Goal: Task Accomplishment & Management: Complete application form

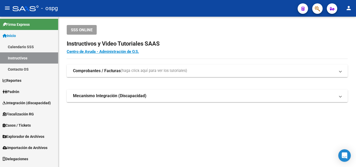
click at [20, 96] on link "Padrón" at bounding box center [29, 91] width 58 height 11
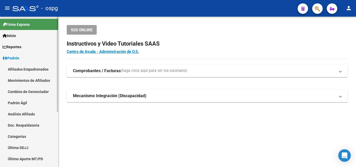
click at [24, 115] on link "Análisis Afiliado" at bounding box center [29, 114] width 58 height 11
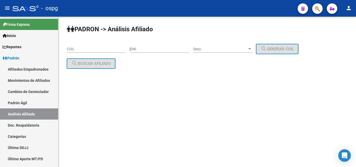
click at [67, 49] on input "CUIL" at bounding box center [96, 49] width 59 height 4
paste input "20-22156540-2"
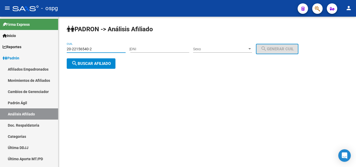
type input "20-22156540-2"
click at [83, 61] on span "search Buscar afiliado" at bounding box center [90, 63] width 39 height 5
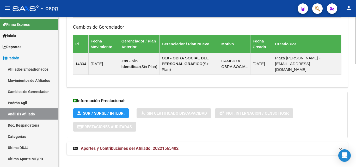
scroll to position [327, 0]
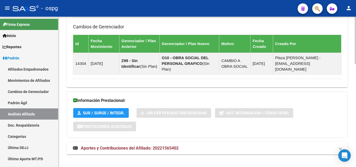
click at [112, 147] on mat-expansion-panel-header "Aportes y Contribuciones del Afiliado: 20221565402" at bounding box center [207, 148] width 281 height 13
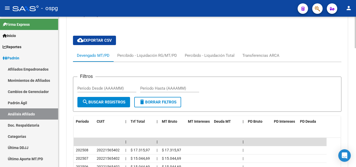
scroll to position [465, 0]
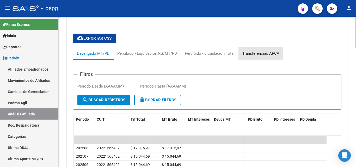
click at [257, 51] on div "Transferencias ARCA" at bounding box center [261, 54] width 37 height 6
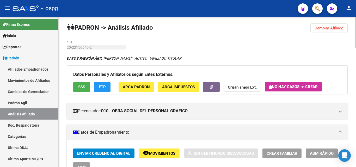
scroll to position [0, 0]
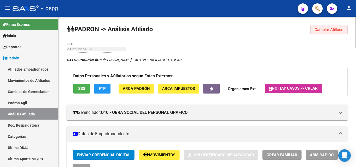
drag, startPoint x: 325, startPoint y: 31, endPoint x: 287, endPoint y: 35, distance: 38.8
click at [325, 31] on span "Cambiar Afiliado" at bounding box center [329, 29] width 29 height 5
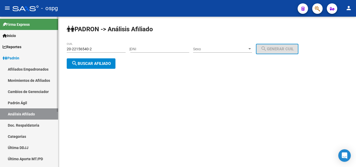
drag, startPoint x: 61, startPoint y: 45, endPoint x: 54, endPoint y: 45, distance: 6.5
click at [55, 45] on mat-sidenav-container "Firma Express Inicio Calendario SSS Instructivos Contacto OS Reportes Ingresos …" at bounding box center [178, 92] width 356 height 151
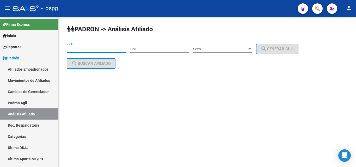
paste input "24-48059451-3"
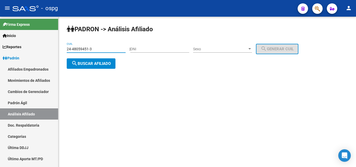
type input "24-48059451-3"
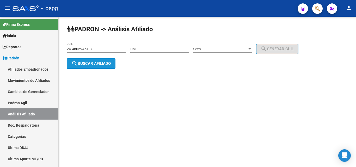
click at [83, 62] on span "search Buscar afiliado" at bounding box center [90, 63] width 39 height 5
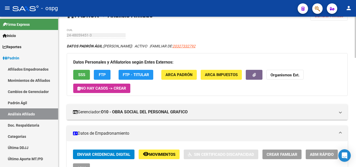
scroll to position [26, 0]
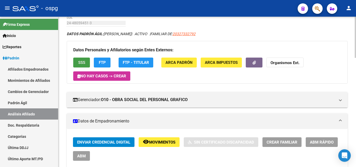
click at [88, 63] on button "SSS" at bounding box center [81, 63] width 17 height 10
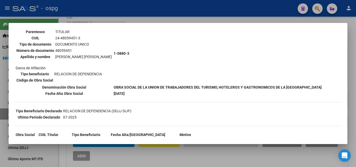
scroll to position [52, 0]
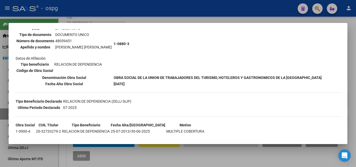
click at [90, 8] on div at bounding box center [178, 83] width 356 height 167
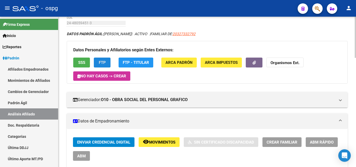
click at [105, 65] on button "FTP" at bounding box center [102, 63] width 17 height 10
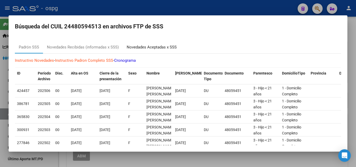
click at [159, 49] on div "Novedades Aceptadas x SSS" at bounding box center [152, 47] width 50 height 6
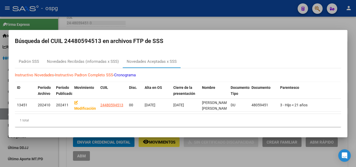
click at [130, 16] on div at bounding box center [178, 83] width 356 height 167
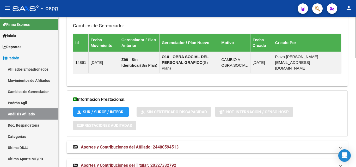
scroll to position [398, 0]
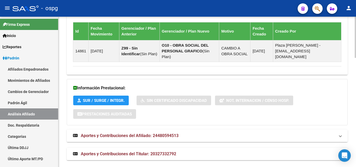
click at [134, 133] on mat-expansion-panel-header "Aportes y Contribuciones del Afiliado: 24480594513" at bounding box center [207, 136] width 281 height 13
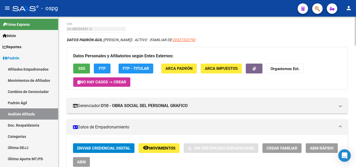
scroll to position [0, 0]
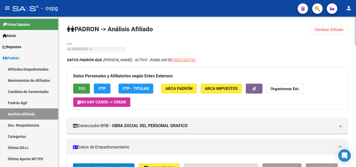
click at [82, 88] on span "SSS" at bounding box center [81, 89] width 7 height 5
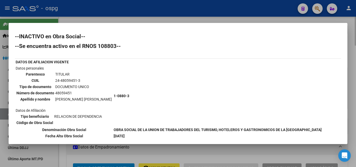
drag, startPoint x: 113, startPoint y: 16, endPoint x: 129, endPoint y: 19, distance: 16.2
click at [114, 16] on div at bounding box center [178, 83] width 356 height 167
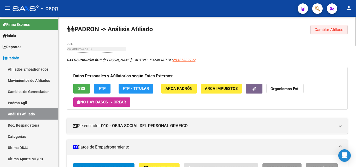
drag, startPoint x: 322, startPoint y: 32, endPoint x: 242, endPoint y: 39, distance: 81.2
click at [322, 32] on span "Cambiar Afiliado" at bounding box center [329, 29] width 29 height 5
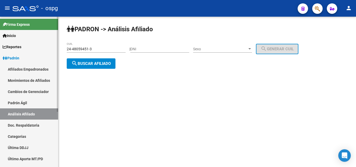
drag, startPoint x: 100, startPoint y: 51, endPoint x: 44, endPoint y: 50, distance: 55.6
click at [44, 50] on mat-sidenav-container "Firma Express Inicio Calendario SSS Instructivos Contacto OS Reportes Ingresos …" at bounding box center [178, 92] width 356 height 151
click at [143, 65] on div "[PERSON_NAME] -> Análisis Afiliado 24-48059451-3 CUIL | DNI Sexo Sexo search Ge…" at bounding box center [207, 51] width 298 height 69
drag, startPoint x: 74, startPoint y: 49, endPoint x: 63, endPoint y: 50, distance: 11.0
click at [63, 50] on div "[PERSON_NAME] -> Análisis Afiliado 24-48059451-3 CUIL | DNI Sexo Sexo search Ge…" at bounding box center [207, 51] width 298 height 69
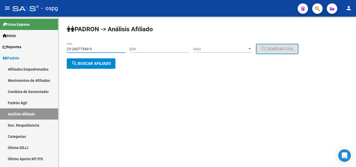
type input "23-26077549-9"
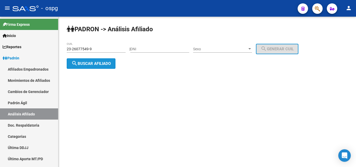
click at [86, 64] on span "search Buscar afiliado" at bounding box center [90, 63] width 39 height 5
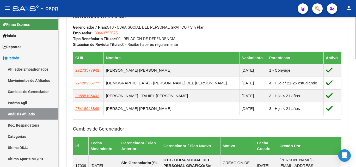
scroll to position [261, 0]
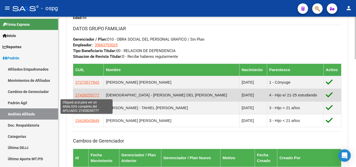
click at [88, 95] on span "27428255777" at bounding box center [87, 95] width 24 height 4
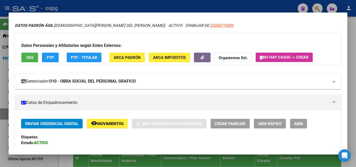
scroll to position [26, 0]
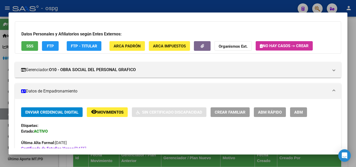
click at [296, 115] on span "ABM" at bounding box center [299, 112] width 9 height 5
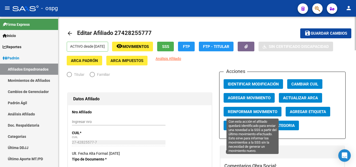
radio input "true"
type input "30-66375302-5"
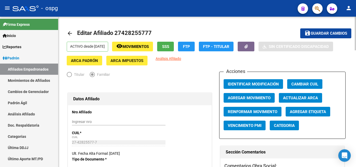
click at [256, 97] on span "Agregar Movimiento" at bounding box center [249, 98] width 43 height 5
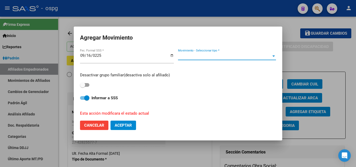
click at [219, 56] on span "Movimiento - Seleccionar tipo *" at bounding box center [224, 56] width 93 height 5
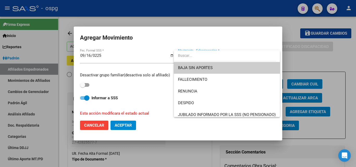
click at [107, 57] on div at bounding box center [178, 83] width 356 height 167
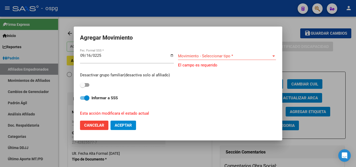
click at [101, 57] on input "0225-09-16" at bounding box center [127, 57] width 94 height 8
type input "[DATE]"
click at [215, 56] on span "Movimiento - Seleccionar tipo *" at bounding box center [224, 56] width 93 height 5
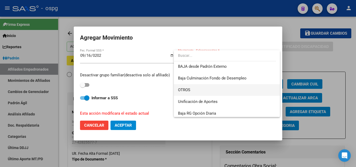
scroll to position [379, 0]
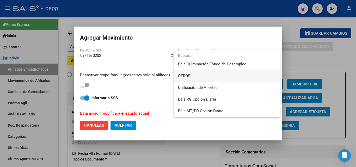
click at [193, 77] on span "OTROS" at bounding box center [227, 76] width 98 height 12
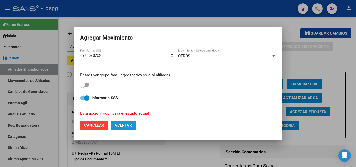
click at [123, 124] on span "Aceptar" at bounding box center [123, 125] width 17 height 5
checkbox input "false"
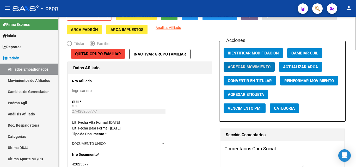
scroll to position [0, 0]
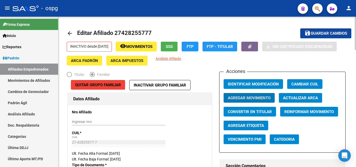
click at [331, 34] on span "Guardar cambios" at bounding box center [329, 33] width 37 height 5
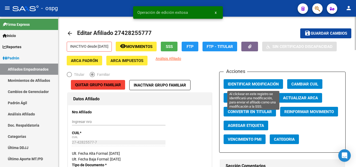
click at [256, 88] on button "Identificar Modificación" at bounding box center [253, 84] width 59 height 10
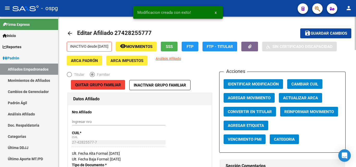
click at [71, 38] on link "arrow_back" at bounding box center [72, 33] width 10 height 12
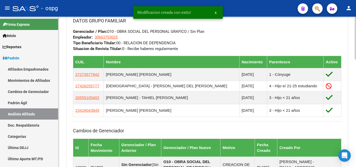
scroll to position [269, 0]
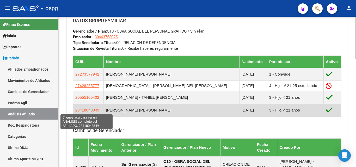
click at [86, 109] on span "23418043849" at bounding box center [87, 110] width 24 height 4
type textarea "23418043849"
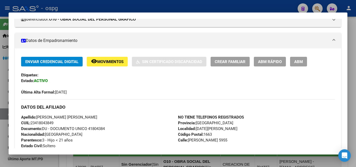
scroll to position [0, 0]
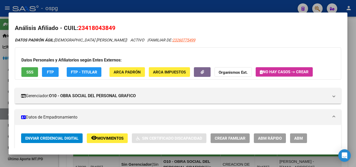
drag, startPoint x: 134, startPoint y: 3, endPoint x: 174, endPoint y: 6, distance: 40.3
click at [140, 3] on div at bounding box center [178, 83] width 356 height 167
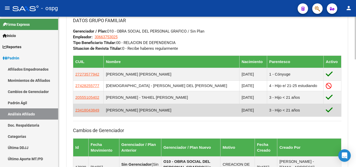
click at [78, 111] on span "23418043849" at bounding box center [87, 110] width 24 height 4
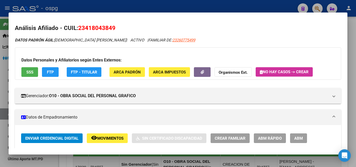
click at [295, 135] on button "ABM" at bounding box center [298, 139] width 17 height 10
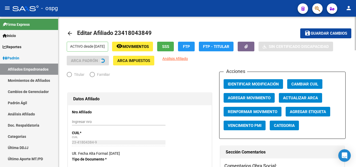
radio input "true"
type input "30-66375302-5"
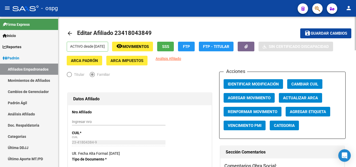
click at [236, 97] on span "Agregar Movimiento" at bounding box center [249, 98] width 43 height 5
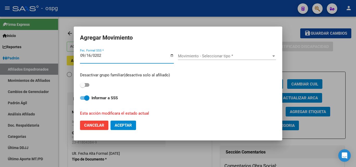
type input "[DATE]"
click at [196, 53] on div "Movimiento - Seleccionar tipo * Movimiento - Seleccionar tipo *" at bounding box center [227, 56] width 98 height 8
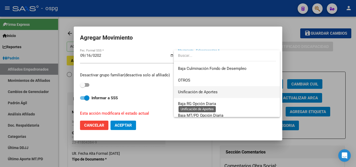
scroll to position [379, 0]
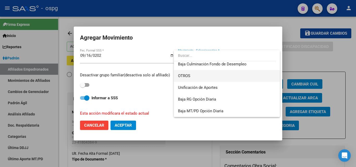
click at [183, 76] on span "OTROS" at bounding box center [184, 76] width 12 height 5
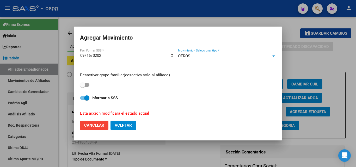
click at [117, 125] on span "Aceptar" at bounding box center [123, 125] width 17 height 5
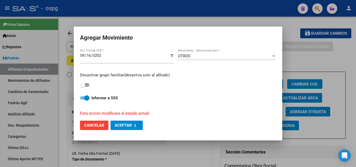
checkbox input "false"
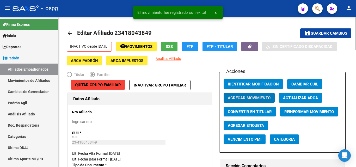
click at [327, 33] on span "Guardar cambios" at bounding box center [329, 33] width 37 height 5
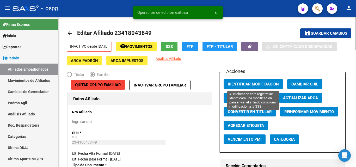
click at [226, 82] on button "Identificar Modificación" at bounding box center [253, 84] width 59 height 10
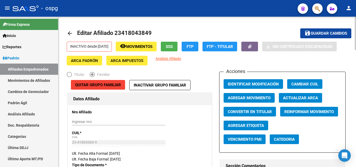
click at [327, 33] on span "Guardar cambios" at bounding box center [329, 33] width 37 height 5
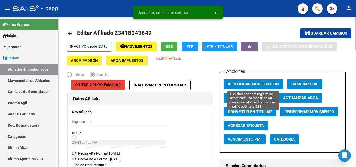
click at [240, 85] on span "Identificar Modificación" at bounding box center [253, 84] width 51 height 5
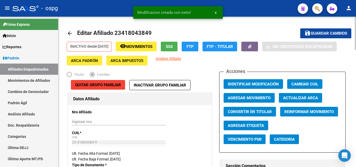
click at [70, 31] on mat-icon "arrow_back" at bounding box center [70, 33] width 6 height 6
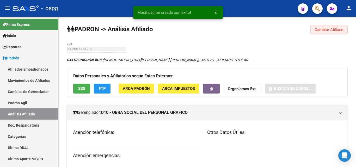
click at [328, 31] on span "Cambiar Afiliado" at bounding box center [329, 29] width 29 height 5
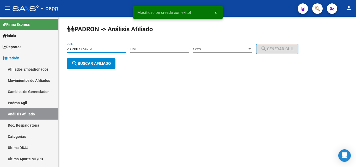
drag, startPoint x: 96, startPoint y: 47, endPoint x: 65, endPoint y: 46, distance: 31.3
click at [65, 46] on div "[PERSON_NAME] -> Análisis Afiliado 23-26077549-9 CUIL | DNI Sexo Sexo search Ge…" at bounding box center [207, 51] width 298 height 69
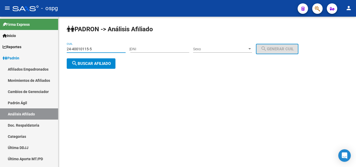
type input "24-40010115-5"
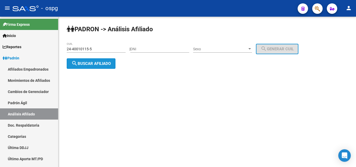
click at [86, 61] on button "search Buscar afiliado" at bounding box center [91, 63] width 49 height 10
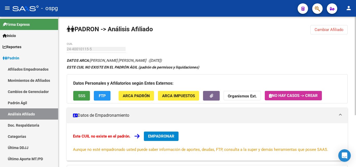
click at [79, 97] on span "SSS" at bounding box center [81, 96] width 7 height 5
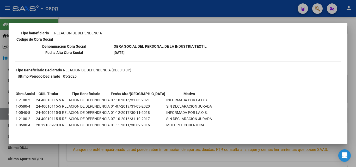
scroll to position [85, 0]
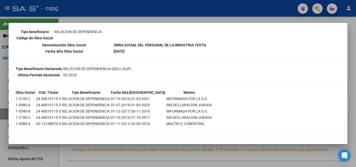
click at [102, 9] on div at bounding box center [178, 83] width 356 height 167
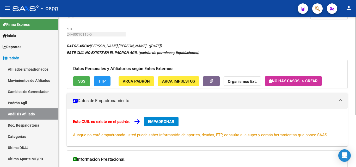
scroll to position [26, 0]
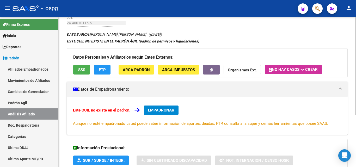
click at [107, 69] on button "FTP" at bounding box center [102, 70] width 17 height 10
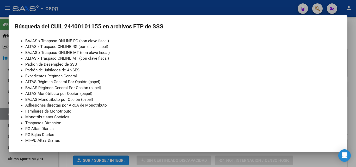
scroll to position [62, 0]
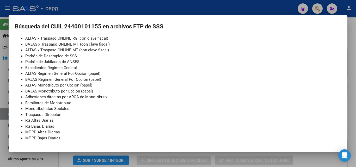
click at [85, 7] on div at bounding box center [178, 83] width 356 height 167
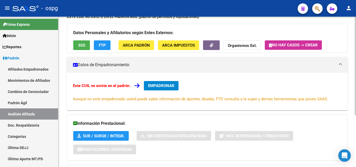
scroll to position [79, 0]
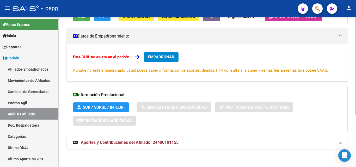
click at [135, 143] on span "Aportes y Contribuciones del Afiliado: 24400101155" at bounding box center [130, 142] width 98 height 5
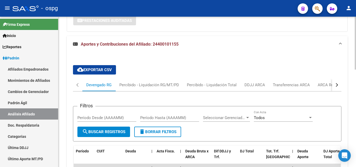
scroll to position [184, 0]
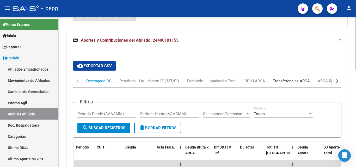
click at [280, 83] on div "Transferencias ARCA" at bounding box center [291, 81] width 37 height 6
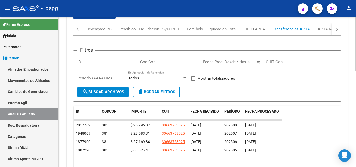
scroll to position [236, 0]
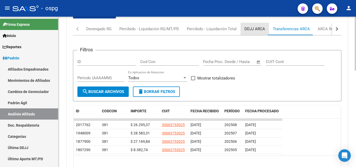
click at [246, 29] on div "DDJJ ARCA" at bounding box center [255, 29] width 21 height 6
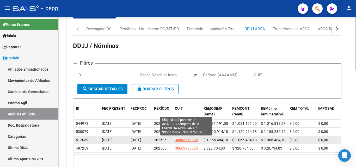
click at [183, 141] on span "30663753025" at bounding box center [186, 140] width 23 height 4
type textarea "30663753025"
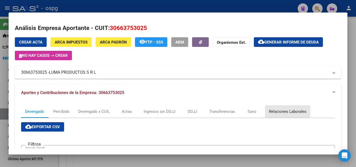
click at [279, 112] on div "Relaciones Laborales" at bounding box center [288, 112] width 38 height 6
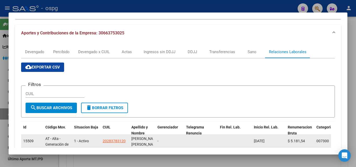
scroll to position [0, 0]
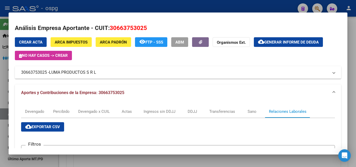
click at [80, 4] on div at bounding box center [178, 83] width 356 height 167
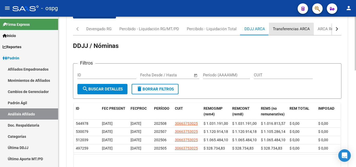
click at [290, 31] on div "Transferencias ARCA" at bounding box center [291, 29] width 37 height 6
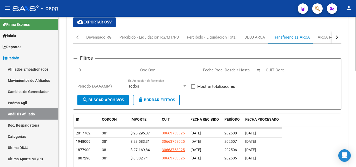
scroll to position [236, 0]
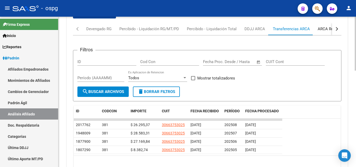
click at [328, 30] on div "ARCA Relaciones Laborales" at bounding box center [342, 29] width 49 height 6
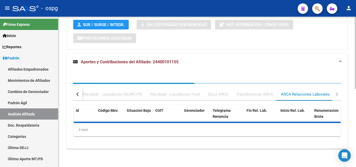
scroll to position [186, 0]
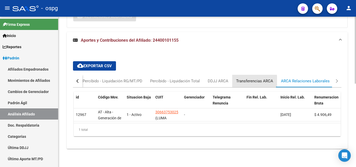
click at [246, 79] on div "Transferencias ARCA" at bounding box center [254, 81] width 37 height 6
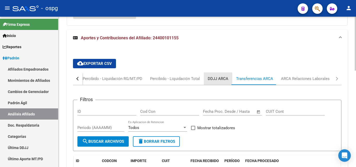
click at [218, 77] on div "DDJJ ARCA" at bounding box center [218, 79] width 21 height 6
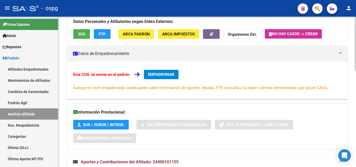
scroll to position [0, 0]
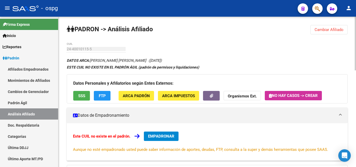
drag, startPoint x: 165, startPoint y: 136, endPoint x: 172, endPoint y: 137, distance: 7.1
click at [172, 137] on span "EMPADRONAR" at bounding box center [161, 136] width 26 height 5
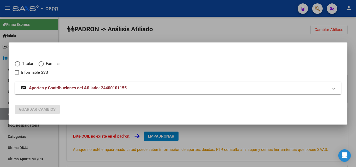
click at [17, 63] on span "Elija una opción" at bounding box center [17, 63] width 5 height 5
click at [17, 63] on input "Titular" at bounding box center [17, 63] width 5 height 5
radio input "true"
checkbox input "true"
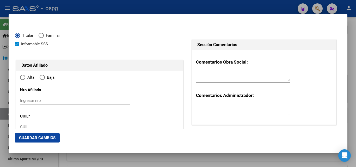
type input "24-40010115-5"
radio input "true"
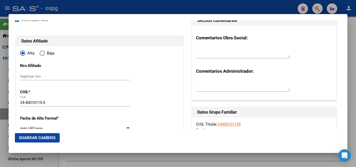
type input "40010115"
type input "[PERSON_NAME] [PERSON_NAME]"
type input "[DATE]"
type input "[PERSON_NAME]"
type input "1757"
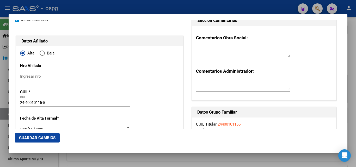
type input "J B JUSTO"
type input "4885"
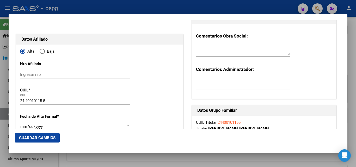
type input "[PERSON_NAME]"
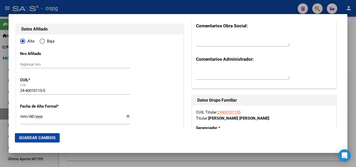
scroll to position [52, 0]
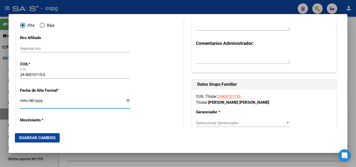
drag, startPoint x: 23, startPoint y: 101, endPoint x: 41, endPoint y: 92, distance: 19.7
click at [23, 100] on input "Ingresar fecha" at bounding box center [75, 103] width 110 height 8
type input "[DATE]"
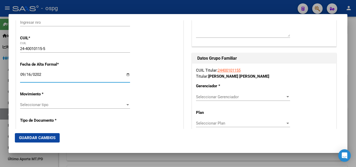
scroll to position [104, 0]
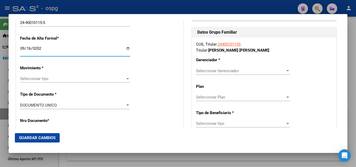
click at [29, 79] on span "Seleccionar tipo" at bounding box center [72, 78] width 105 height 5
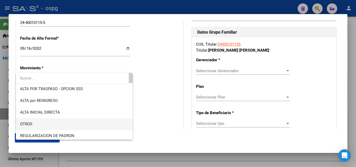
scroll to position [26, 0]
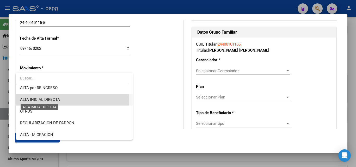
click at [39, 101] on span "ALTA INICIAL DIRECTA" at bounding box center [40, 99] width 40 height 5
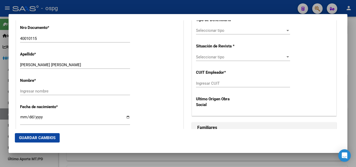
scroll to position [209, 0]
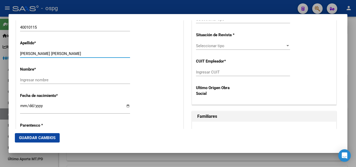
drag, startPoint x: 35, startPoint y: 54, endPoint x: 80, endPoint y: 55, distance: 45.1
click at [80, 55] on input "[PERSON_NAME] [PERSON_NAME]" at bounding box center [75, 53] width 110 height 5
type input "CHAVEZ"
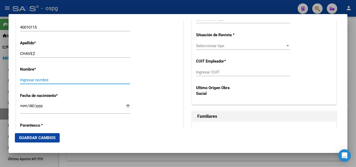
click at [25, 81] on input "Ingresar nombre" at bounding box center [75, 80] width 110 height 5
paste input "[PERSON_NAME]"
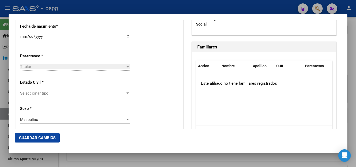
scroll to position [287, 0]
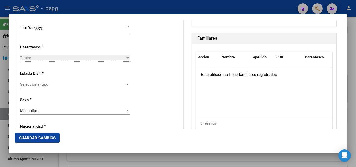
type input "[PERSON_NAME]"
click at [41, 83] on span "Seleccionar tipo" at bounding box center [72, 84] width 105 height 5
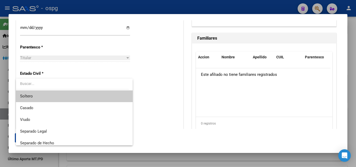
click at [31, 97] on span "Soltero" at bounding box center [26, 96] width 13 height 5
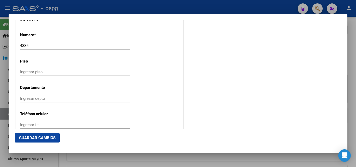
scroll to position [600, 0]
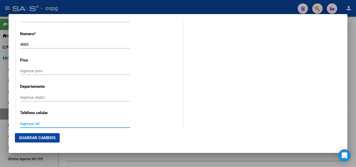
click at [26, 123] on input "Ingresar tel" at bounding box center [75, 124] width 110 height 5
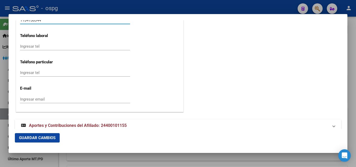
scroll to position [704, 0]
type input "1154150344"
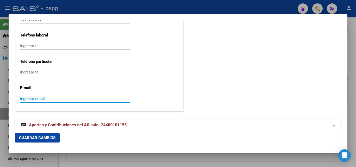
click at [32, 101] on input "Ingresar email" at bounding box center [75, 99] width 110 height 5
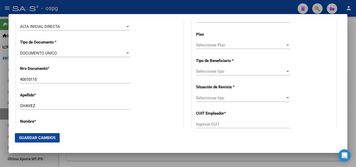
scroll to position [130, 0]
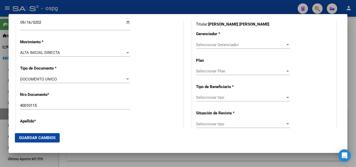
type input "[EMAIL_ADDRESS][DOMAIN_NAME]"
click at [207, 46] on span "Seleccionar Gerenciador" at bounding box center [240, 45] width 89 height 5
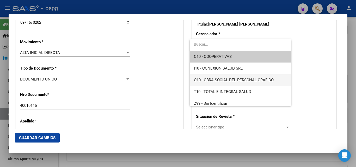
click at [216, 80] on span "O10 - OBRA SOCIAL DEL PERSONAL GRAFICO" at bounding box center [234, 80] width 80 height 5
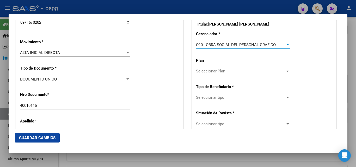
click at [208, 98] on span "Seleccionar tipo" at bounding box center [240, 97] width 89 height 5
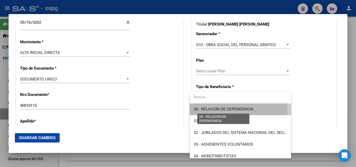
click at [222, 111] on span "00 - RELACION DE DEPENDENCIA" at bounding box center [223, 109] width 59 height 5
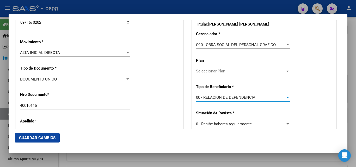
type input "30-66375302-5"
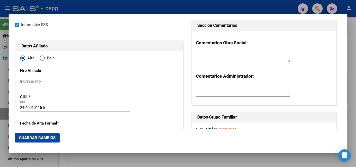
scroll to position [0, 0]
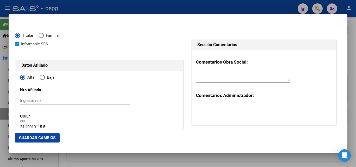
click at [39, 139] on span "Guardar Cambios" at bounding box center [37, 138] width 37 height 5
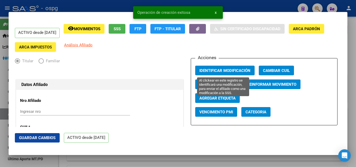
click at [212, 71] on span "Identificar Modificación" at bounding box center [225, 70] width 51 height 5
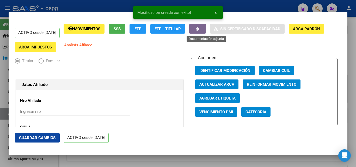
click at [200, 28] on icon "button" at bounding box center [197, 29] width 3 height 4
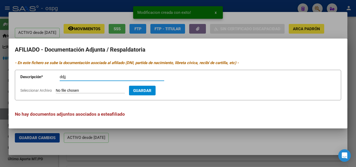
type input "ddjj"
click at [75, 92] on input "Seleccionar Archivo" at bounding box center [90, 90] width 69 height 5
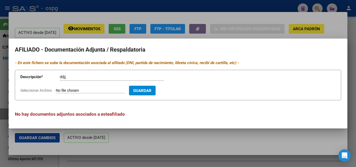
click at [119, 33] on div at bounding box center [178, 83] width 356 height 167
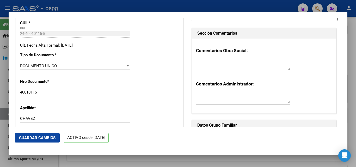
scroll to position [52, 0]
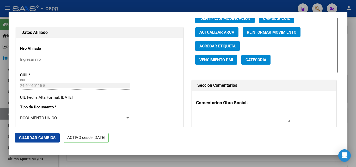
click at [29, 136] on span "Guardar Cambios" at bounding box center [37, 138] width 37 height 5
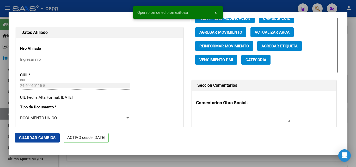
drag, startPoint x: 53, startPoint y: 8, endPoint x: 56, endPoint y: 7, distance: 3.6
click at [53, 8] on div at bounding box center [178, 83] width 356 height 167
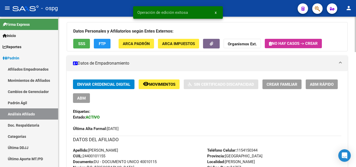
click at [274, 83] on span "Crear Familiar" at bounding box center [282, 84] width 31 height 5
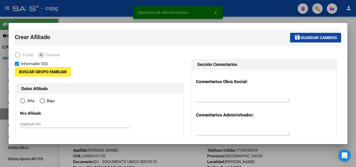
type input "30-66375302-5"
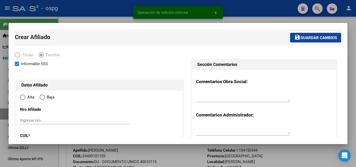
type input "[PERSON_NAME]"
type input "1757"
type input "J B JUSTO"
type input "4885"
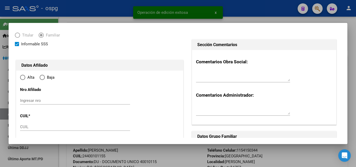
radio input "true"
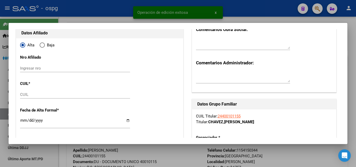
type input "30-66375302-5"
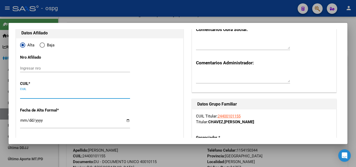
click at [24, 94] on input "CUIL" at bounding box center [75, 94] width 110 height 5
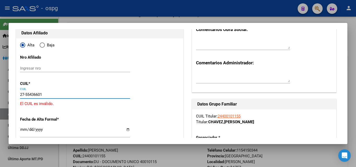
type input "27-55436601-0"
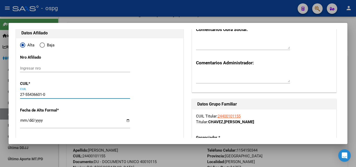
type input "55436601"
type input "CHAVEZ"
type input "[PERSON_NAME]"
type input "[DATE]"
type input "[PERSON_NAME]"
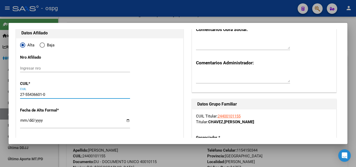
type input "[PERSON_NAME]"
type input "4045"
type input "27-55436601-0"
click at [21, 120] on input "Ingresar fecha" at bounding box center [75, 122] width 110 height 8
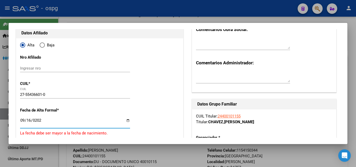
type input "[DATE]"
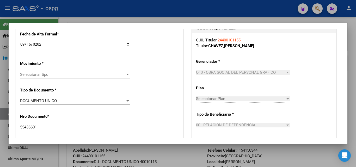
scroll to position [130, 0]
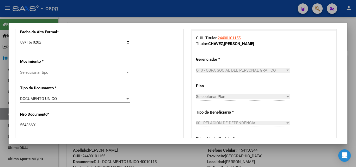
click at [30, 75] on div "Seleccionar tipo Seleccionar tipo" at bounding box center [75, 73] width 110 height 8
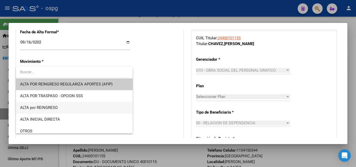
scroll to position [26, 0]
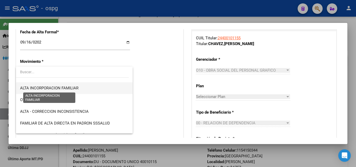
click at [53, 87] on span "ALTA INCORPORACION FAMILIAR" at bounding box center [49, 88] width 58 height 5
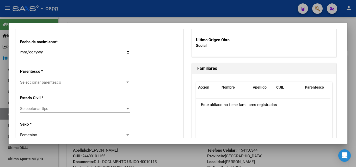
scroll to position [287, 0]
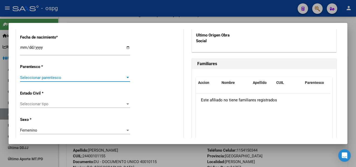
click at [23, 77] on span "Seleccionar parentesco" at bounding box center [72, 77] width 105 height 5
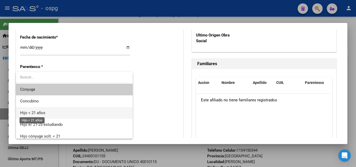
drag, startPoint x: 44, startPoint y: 114, endPoint x: 46, endPoint y: 110, distance: 4.3
click at [43, 114] on span "Hijo < 21 años" at bounding box center [32, 113] width 25 height 5
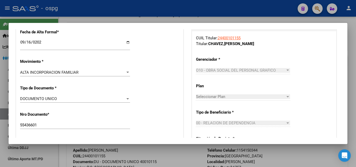
scroll to position [0, 0]
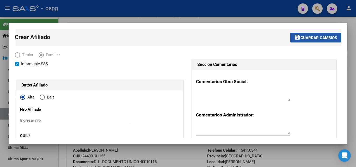
click at [304, 39] on span "Guardar cambios" at bounding box center [319, 37] width 37 height 5
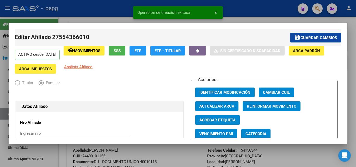
click at [227, 94] on span "Identificar Modificación" at bounding box center [225, 92] width 51 height 5
click at [249, 18] on div at bounding box center [178, 83] width 356 height 167
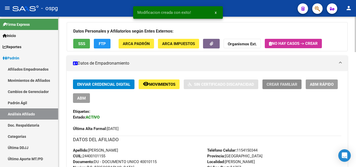
click at [275, 88] on button "Crear Familiar" at bounding box center [282, 85] width 39 height 10
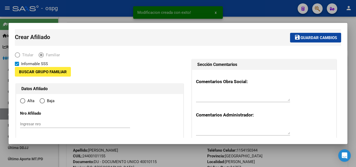
type input "30-66375302-5"
type input "[PERSON_NAME]"
type input "1757"
type input "J B JUSTO"
type input "4885"
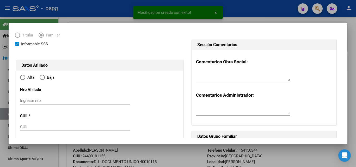
scroll to position [52, 0]
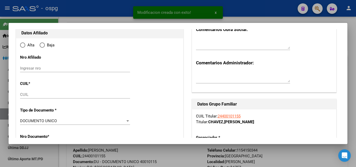
radio input "true"
type input "30-66375302-5"
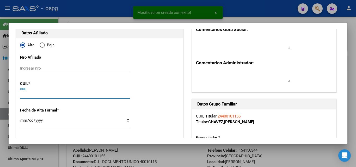
click at [24, 95] on input "CUIL" at bounding box center [75, 94] width 110 height 5
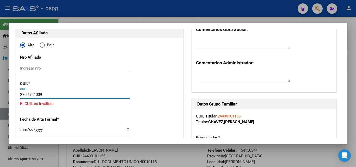
type input "27-56721009-5"
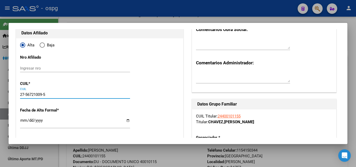
type input "56721009"
type input "CHAVEZ"
type input "[PERSON_NAME]"
type input "[DATE]"
type input "[PERSON_NAME]"
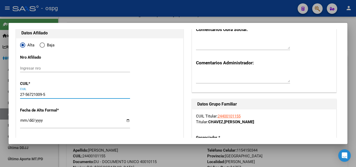
type input "[PERSON_NAME]"
type input "4045"
type input "27-56721009-5"
click at [22, 121] on input "Ingresar fecha" at bounding box center [75, 122] width 110 height 8
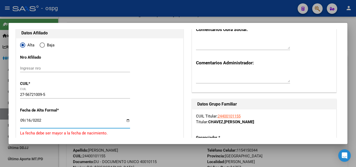
type input "[DATE]"
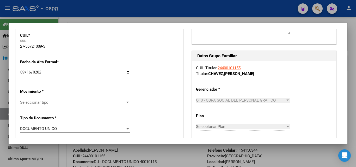
scroll to position [104, 0]
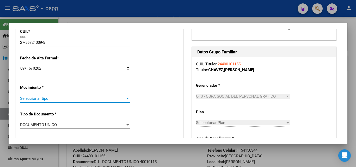
click at [45, 98] on span "Seleccionar tipo" at bounding box center [72, 98] width 105 height 5
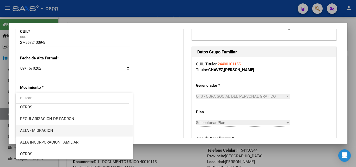
scroll to position [52, 0]
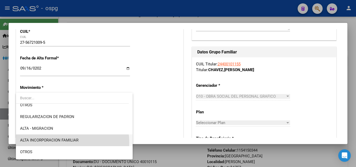
click at [59, 143] on span "ALTA INCORPORACION FAMILIAR" at bounding box center [74, 141] width 109 height 12
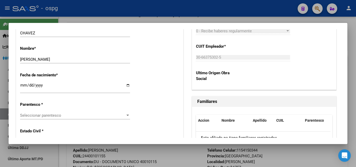
scroll to position [261, 0]
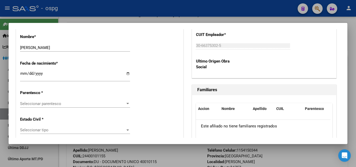
click at [32, 102] on span "Seleccionar parentesco" at bounding box center [72, 103] width 105 height 5
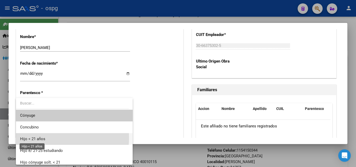
click at [40, 138] on span "Hijo < 21 años" at bounding box center [32, 139] width 25 height 5
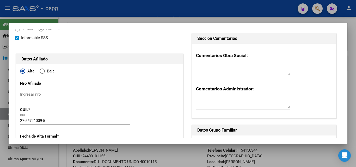
scroll to position [0, 0]
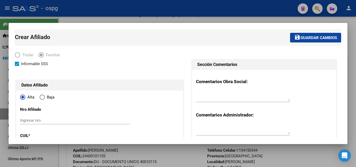
click at [315, 40] on button "save Guardar cambios" at bounding box center [315, 38] width 51 height 10
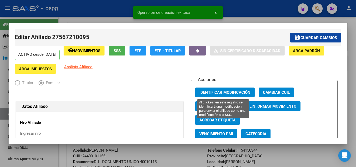
click at [220, 94] on span "Identificar Modificación" at bounding box center [225, 92] width 51 height 5
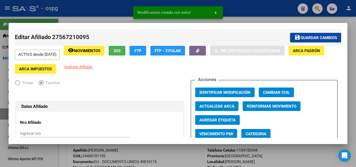
click at [317, 37] on span "Guardar cambios" at bounding box center [319, 37] width 37 height 5
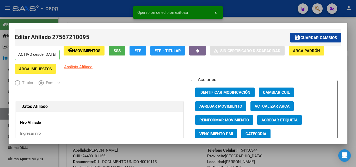
click at [238, 16] on div at bounding box center [178, 83] width 356 height 167
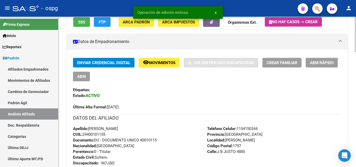
scroll to position [104, 0]
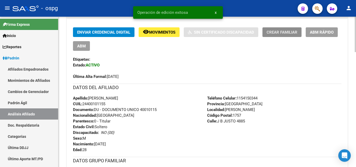
click at [276, 33] on span "Crear Familiar" at bounding box center [282, 32] width 31 height 5
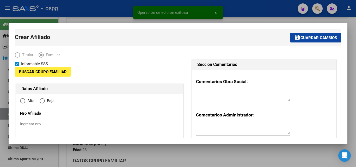
type input "30-66375302-5"
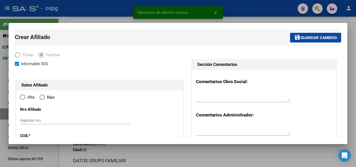
radio input "true"
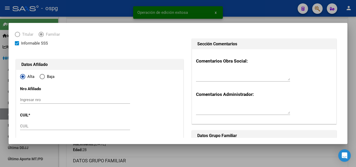
scroll to position [52, 0]
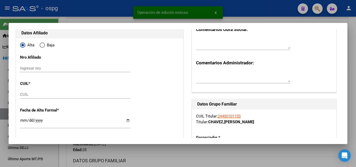
type input "[PERSON_NAME]"
type input "1757"
type input "J B JUSTO"
type input "4885"
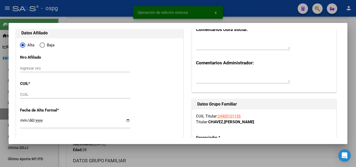
click at [24, 96] on input "CUIL" at bounding box center [75, 94] width 110 height 5
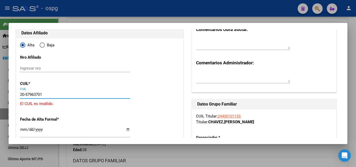
type input "20-57963701-4"
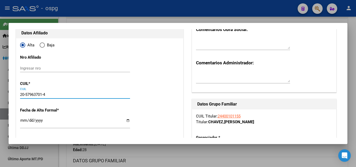
type input "57963701"
type input "CHAVEZ"
type input "[PERSON_NAME]"
type input "[DATE]"
type input "[PERSON_NAME]"
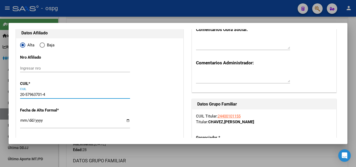
type input "[PERSON_NAME]"
type input "4045"
type input "20-57963701-4"
click at [23, 119] on input "Ingresar fecha" at bounding box center [75, 122] width 110 height 8
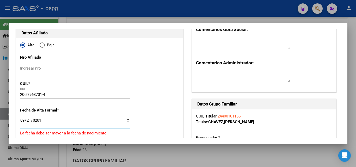
type input "[DATE]"
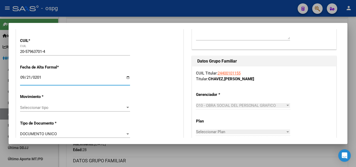
scroll to position [104, 0]
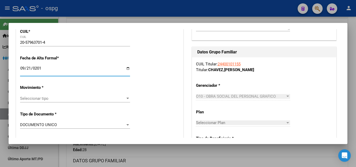
click at [26, 99] on span "Seleccionar tipo" at bounding box center [72, 98] width 105 height 5
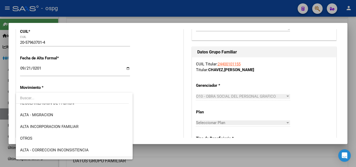
scroll to position [78, 0]
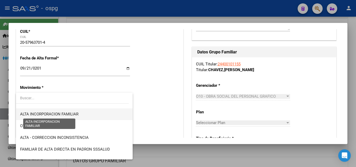
click at [61, 116] on span "ALTA INCORPORACION FAMILIAR" at bounding box center [49, 114] width 58 height 5
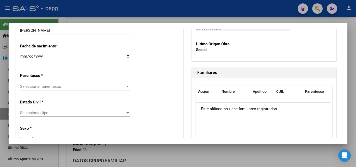
scroll to position [287, 0]
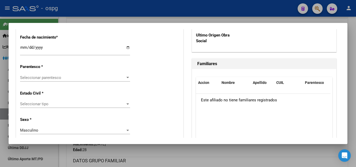
click at [26, 78] on span "Seleccionar parentesco" at bounding box center [72, 77] width 105 height 5
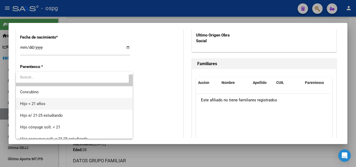
scroll to position [0, 0]
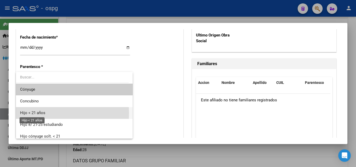
click at [34, 113] on span "Hijo < 21 años" at bounding box center [32, 113] width 25 height 5
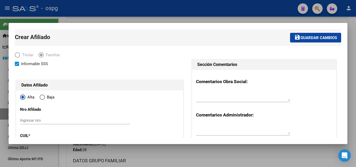
click at [307, 40] on button "save Guardar cambios" at bounding box center [315, 38] width 51 height 10
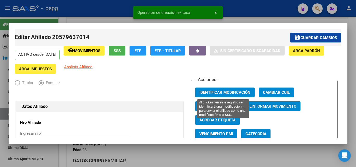
click at [232, 92] on span "Identificar Modificación" at bounding box center [225, 92] width 51 height 5
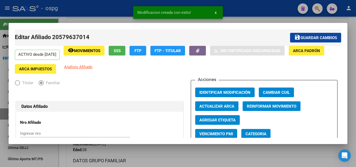
click at [301, 38] on span "Guardar cambios" at bounding box center [319, 37] width 37 height 5
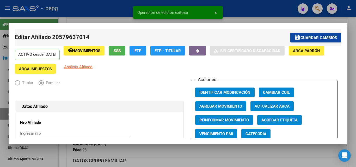
click at [93, 15] on div at bounding box center [178, 83] width 356 height 167
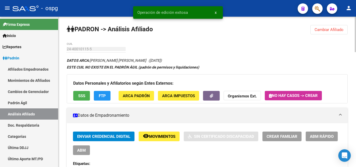
click at [321, 29] on span "Cambiar Afiliado" at bounding box center [329, 29] width 29 height 5
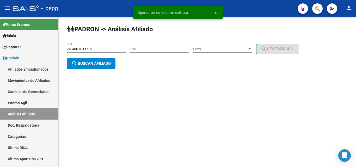
click at [95, 66] on button "search Buscar afiliado" at bounding box center [91, 63] width 49 height 10
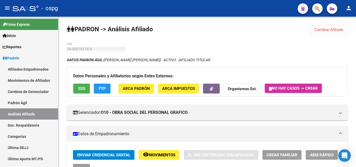
click at [314, 28] on button "Cambiar Afiliado" at bounding box center [329, 29] width 37 height 9
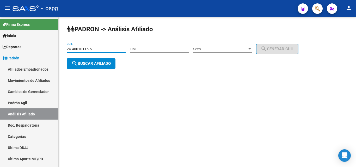
drag, startPoint x: 100, startPoint y: 48, endPoint x: 59, endPoint y: 53, distance: 41.2
click at [59, 53] on div "[PERSON_NAME] -> Análisis Afiliado 24-40010115-5 CUIL | DNI Sexo Sexo search Ge…" at bounding box center [207, 51] width 298 height 69
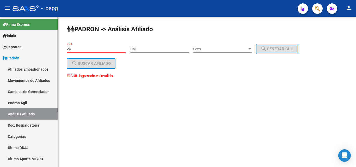
type input "2"
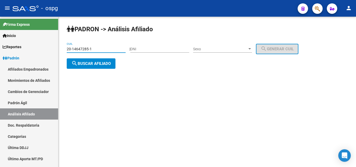
type input "20-14647285-1"
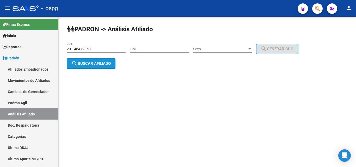
click at [100, 61] on button "search Buscar afiliado" at bounding box center [91, 63] width 49 height 10
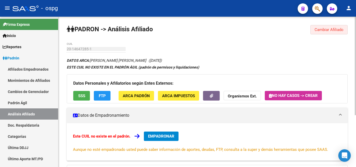
click at [329, 28] on span "Cambiar Afiliado" at bounding box center [329, 29] width 29 height 5
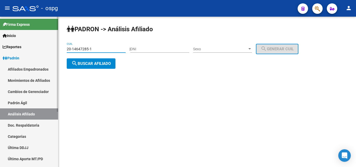
drag, startPoint x: 86, startPoint y: 49, endPoint x: 48, endPoint y: 49, distance: 38.6
click at [47, 50] on mat-sidenav-container "Firma Express Inicio Calendario SSS Instructivos Contacto OS Reportes Ingresos …" at bounding box center [178, 92] width 356 height 151
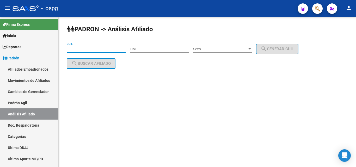
paste input "20-95766695-8"
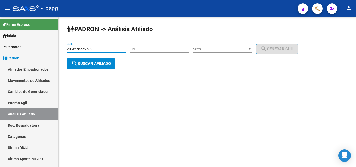
type input "20-95766695-8"
click at [97, 65] on span "search Buscar afiliado" at bounding box center [90, 63] width 39 height 5
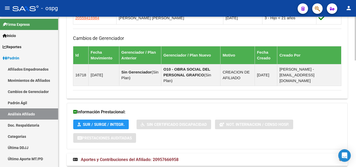
scroll to position [365, 0]
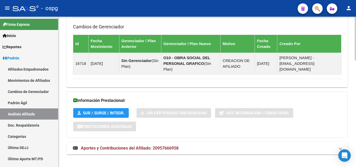
click at [140, 146] on span "Aportes y Contribuciones del Afiliado: 20957666958" at bounding box center [130, 148] width 98 height 5
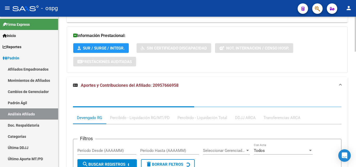
scroll to position [474, 0]
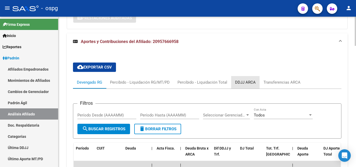
click at [240, 80] on div "DDJJ ARCA" at bounding box center [245, 83] width 21 height 6
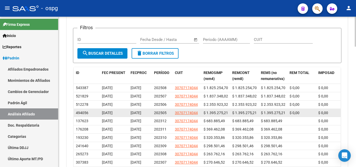
scroll to position [563, 0]
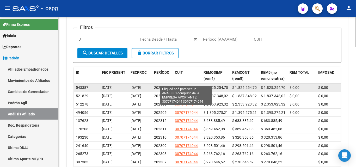
click at [177, 86] on span "30707174044" at bounding box center [186, 88] width 23 height 4
type textarea "30707174044"
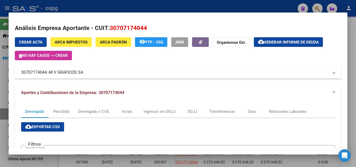
click at [117, 7] on div at bounding box center [178, 83] width 356 height 167
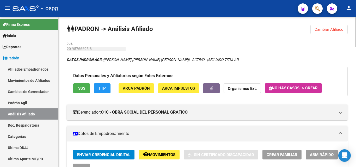
scroll to position [0, 0]
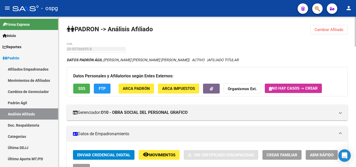
click at [336, 32] on span "Cambiar Afiliado" at bounding box center [329, 29] width 29 height 5
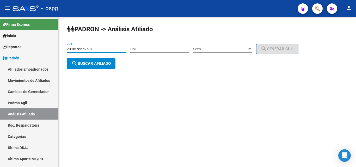
drag, startPoint x: 98, startPoint y: 48, endPoint x: 64, endPoint y: 48, distance: 34.4
click at [64, 48] on div "[PERSON_NAME] -> Análisis Afiliado 20-95766695-8 CUIL | DNI Sexo Sexo search Ge…" at bounding box center [207, 51] width 298 height 69
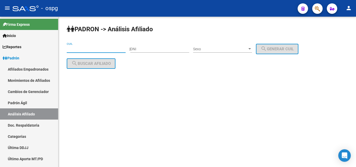
paste input "20-38629004-1"
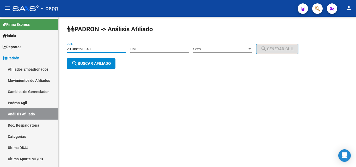
type input "20-38629004-1"
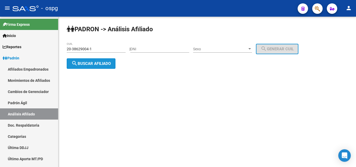
click at [93, 61] on button "search Buscar afiliado" at bounding box center [91, 63] width 49 height 10
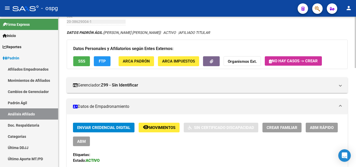
scroll to position [26, 0]
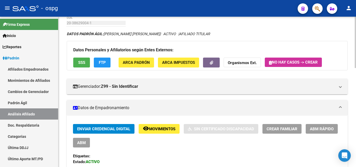
click at [217, 67] on button "button" at bounding box center [211, 63] width 17 height 10
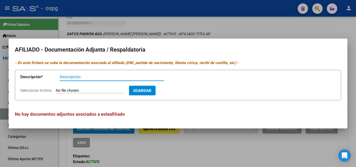
click at [124, 23] on div at bounding box center [178, 83] width 356 height 167
